Goal: Task Accomplishment & Management: Use online tool/utility

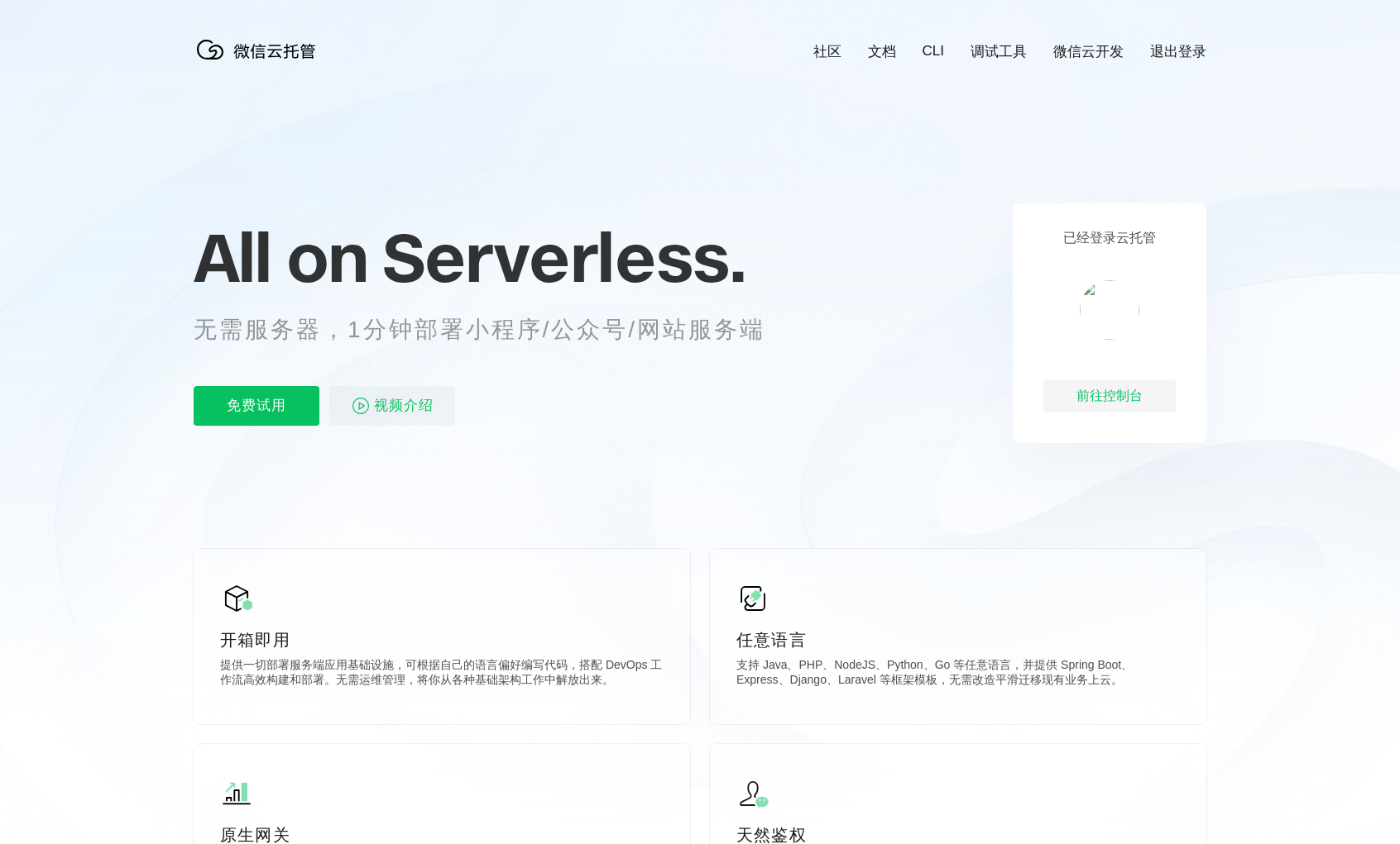
scroll to position [0, 2942]
drag, startPoint x: 340, startPoint y: 344, endPoint x: 692, endPoint y: 333, distance: 352.2
click at [692, 333] on p "无需服务器，1分钟部署小程序/公众号/网站服务端" at bounding box center [494, 330] width 602 height 33
drag, startPoint x: 682, startPoint y: 338, endPoint x: 742, endPoint y: 336, distance: 60.0
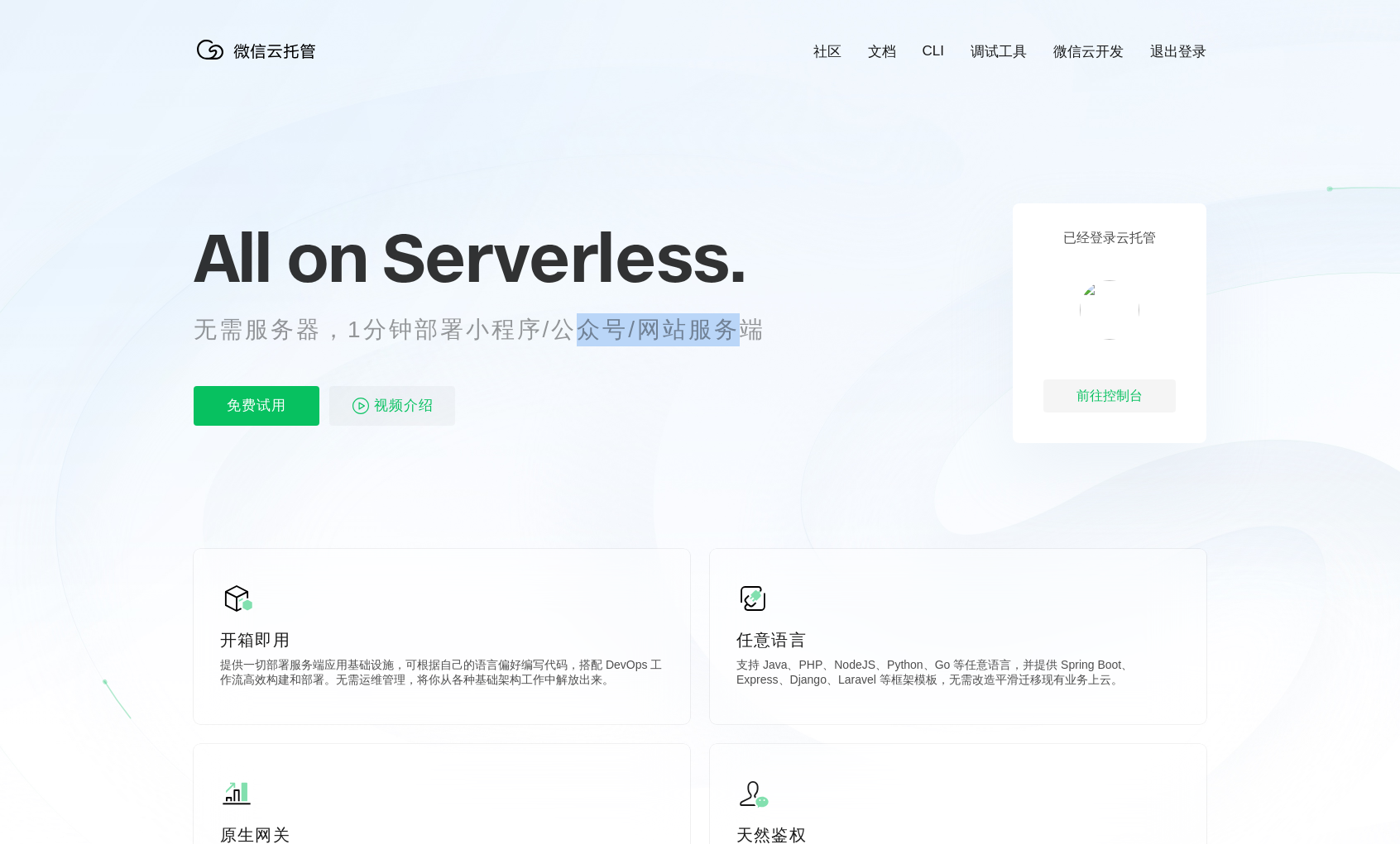
click at [742, 336] on p "无需服务器，1分钟部署小程序/公众号/网站服务端" at bounding box center [494, 330] width 602 height 33
click at [398, 421] on span "视频介绍" at bounding box center [404, 406] width 60 height 40
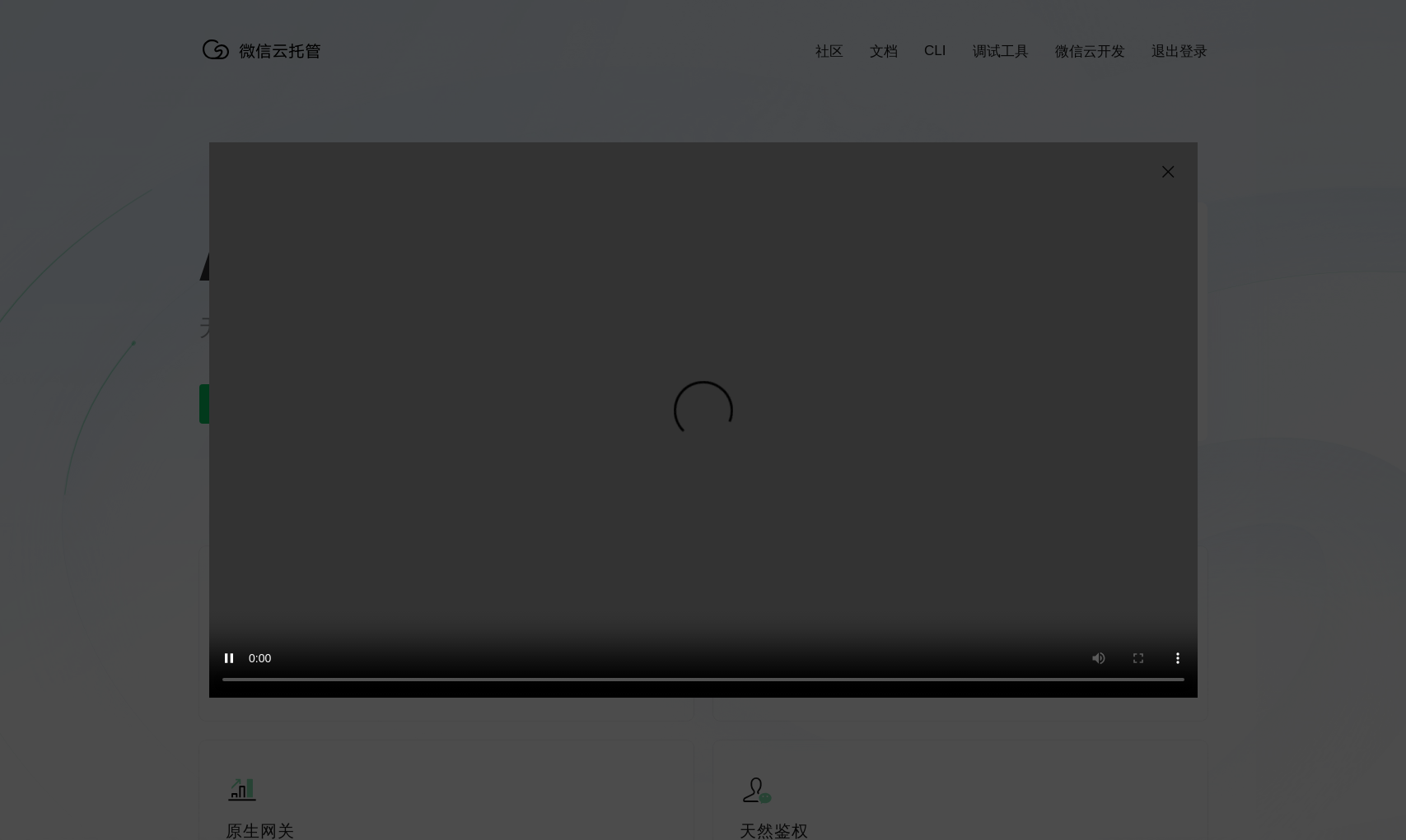
click at [1161, 175] on img at bounding box center [1167, 172] width 20 height 20
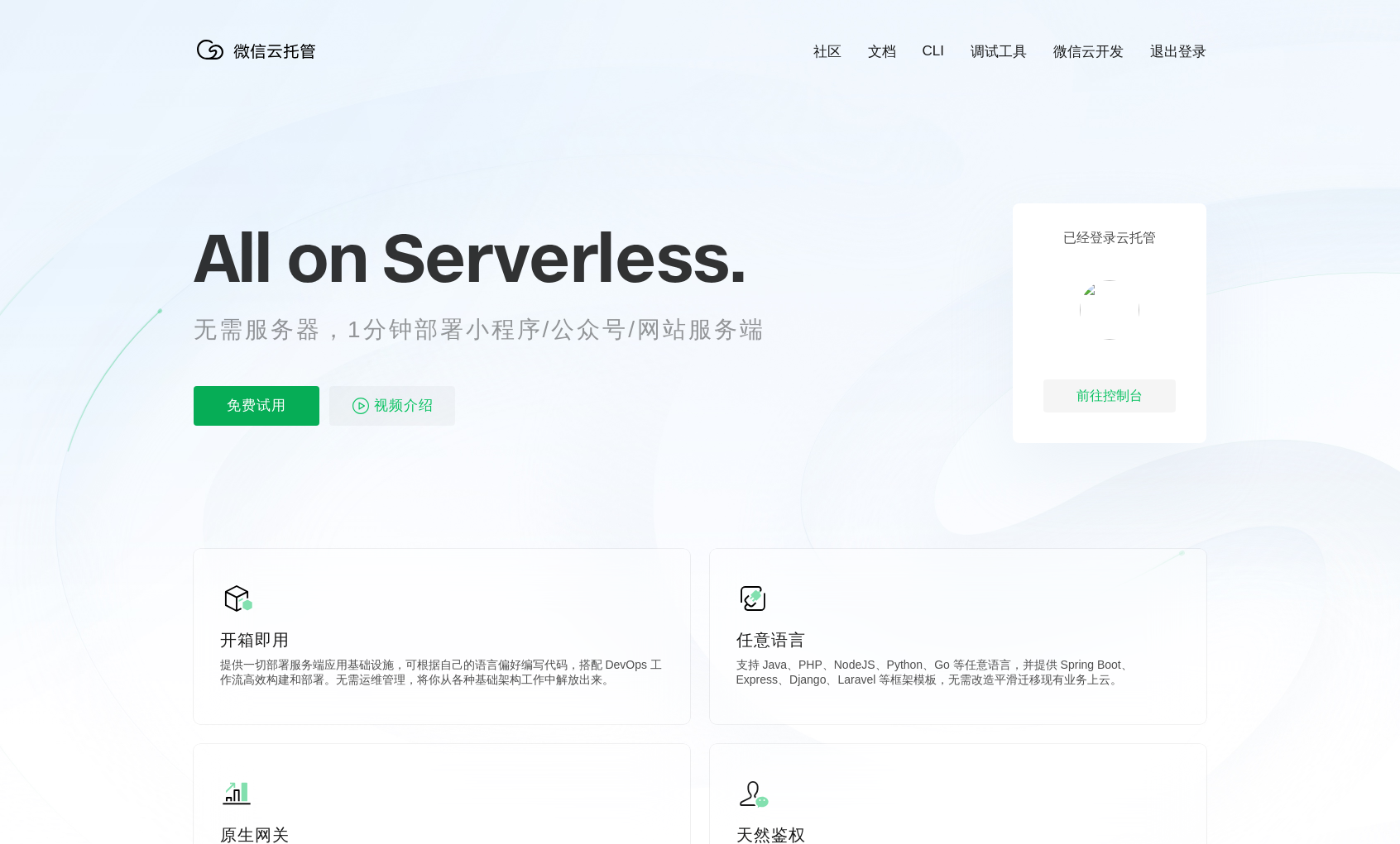
click at [252, 414] on p "免费试用" at bounding box center [256, 406] width 126 height 40
